Goal: Task Accomplishment & Management: Use online tool/utility

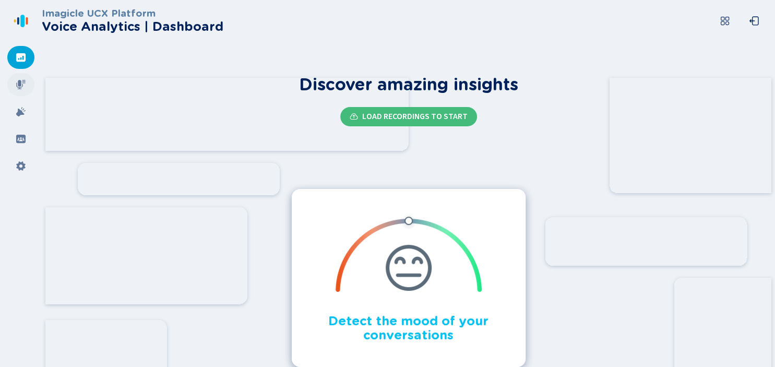
click at [20, 88] on icon at bounding box center [20, 84] width 9 height 9
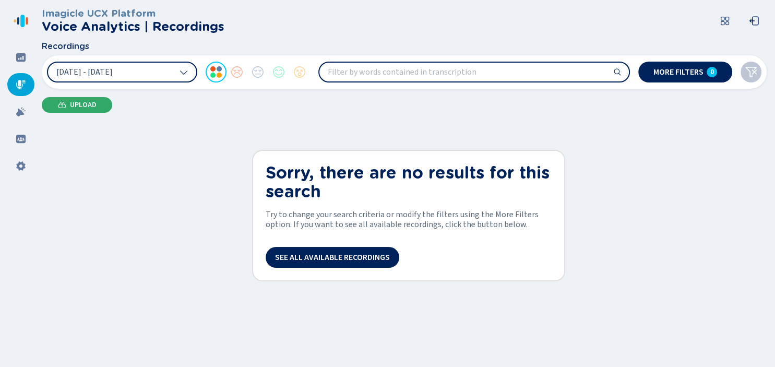
click at [97, 107] on button "Upload" at bounding box center [77, 105] width 70 height 16
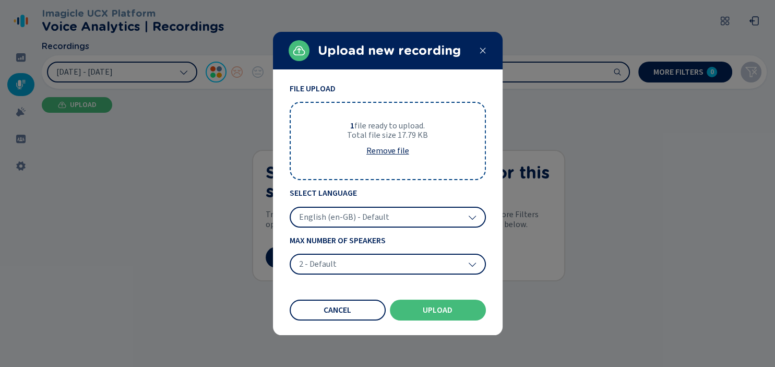
click at [335, 210] on div "English (en-GB) - Default" at bounding box center [387, 217] width 196 height 21
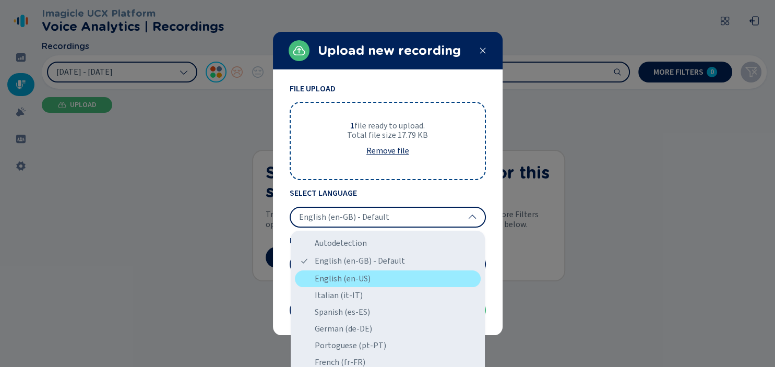
click at [368, 281] on div "English (en-US)" at bounding box center [388, 278] width 186 height 17
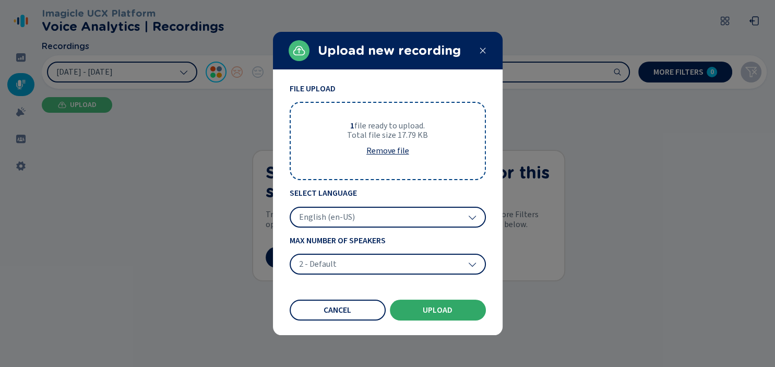
click at [425, 310] on span "Upload" at bounding box center [437, 310] width 30 height 8
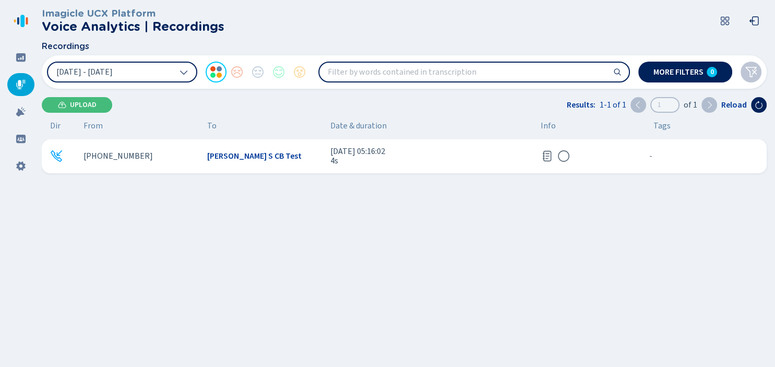
click at [172, 158] on div "[PHONE_NUMBER]" at bounding box center [140, 155] width 115 height 9
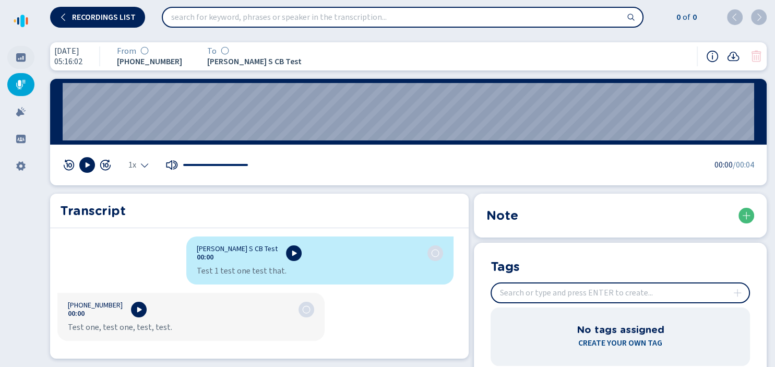
click at [16, 52] on icon at bounding box center [21, 57] width 10 height 10
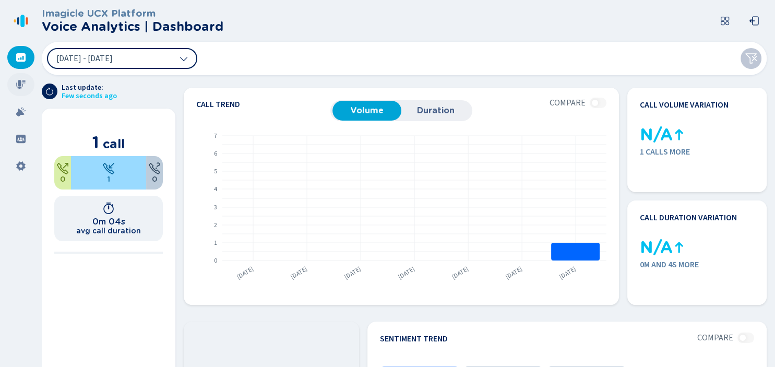
click at [17, 89] on icon at bounding box center [21, 84] width 10 height 10
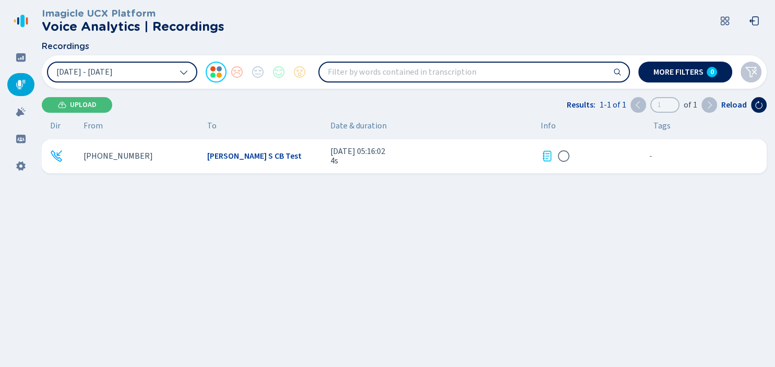
click at [200, 153] on div "+13156713324 Dave S CB Test 12 Sep 2025 - 05:16:02 4s - {{hiddenTagsCount}} more" at bounding box center [404, 156] width 724 height 34
